Goal: Task Accomplishment & Management: Use online tool/utility

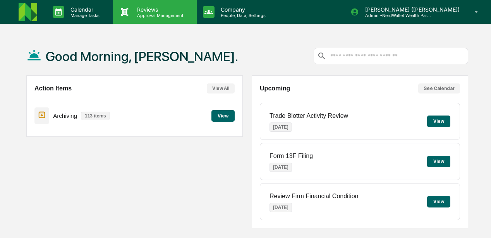
click at [151, 15] on p "Approval Management" at bounding box center [159, 15] width 57 height 5
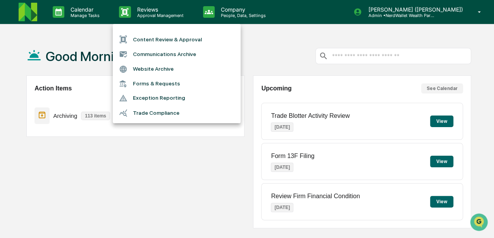
click at [164, 41] on li "Content Review & Approval" at bounding box center [177, 39] width 128 height 15
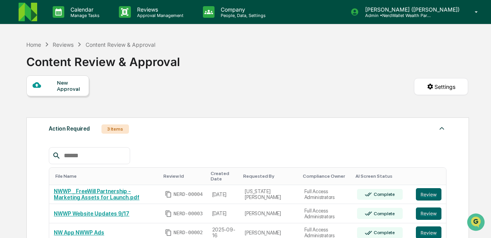
scroll to position [51, 0]
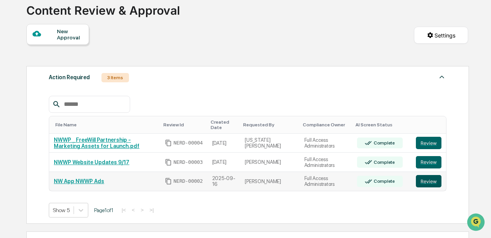
click at [424, 181] on button "Review" at bounding box center [429, 181] width 26 height 12
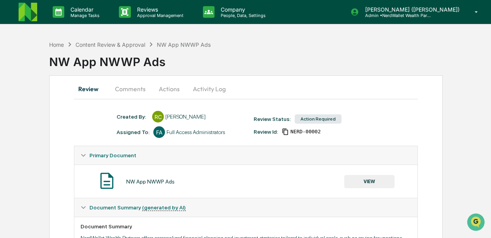
click at [133, 90] on button "Comments" at bounding box center [130, 89] width 43 height 19
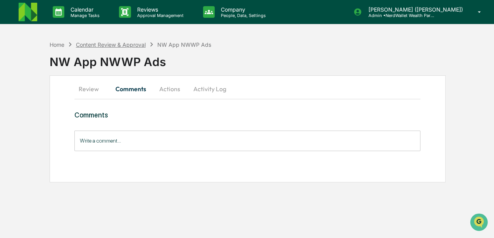
click at [91, 43] on div "Content Review & Approval" at bounding box center [111, 44] width 70 height 7
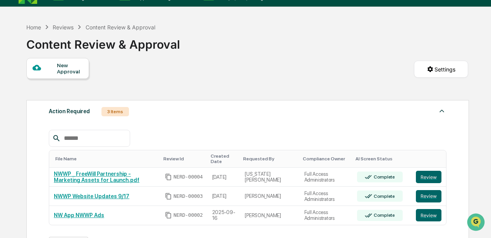
scroll to position [26, 0]
